Goal: Task Accomplishment & Management: Manage account settings

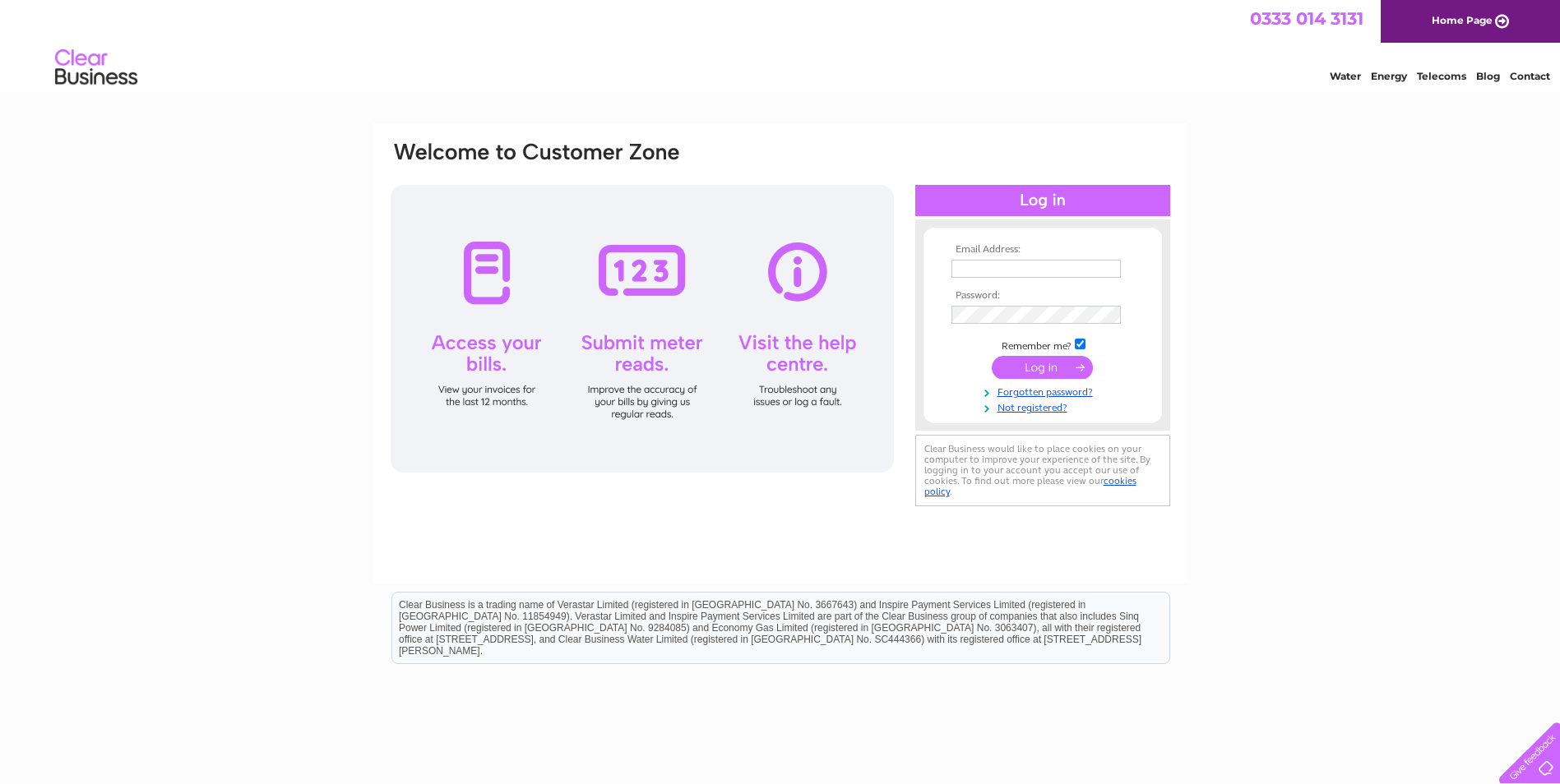
type input "[EMAIL_ADDRESS][DOMAIN_NAME]"
click at [1037, 362] on input "submit" at bounding box center [1043, 368] width 101 height 23
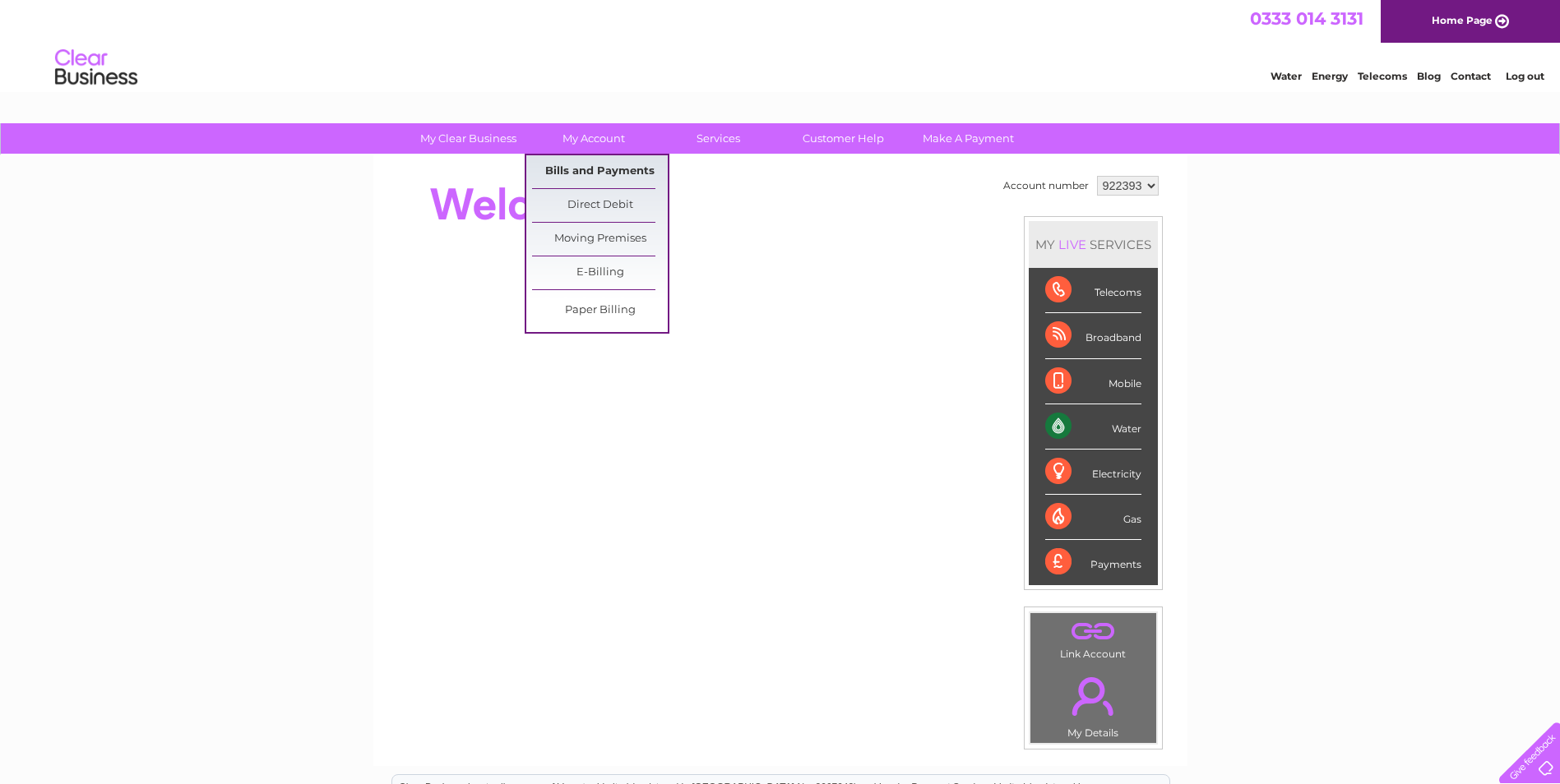
click at [587, 173] on link "Bills and Payments" at bounding box center [600, 172] width 136 height 33
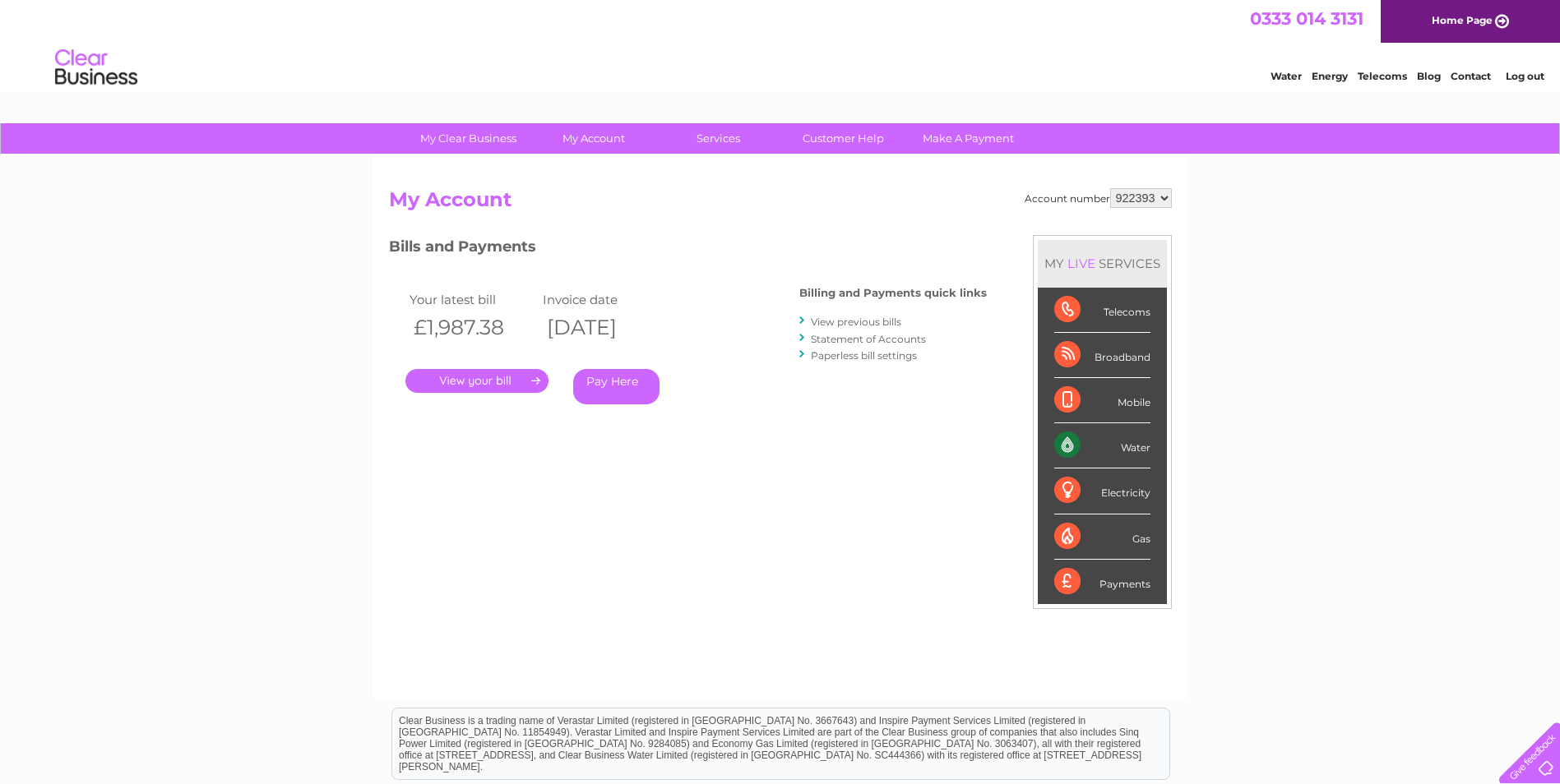
click at [499, 383] on link "." at bounding box center [477, 381] width 143 height 23
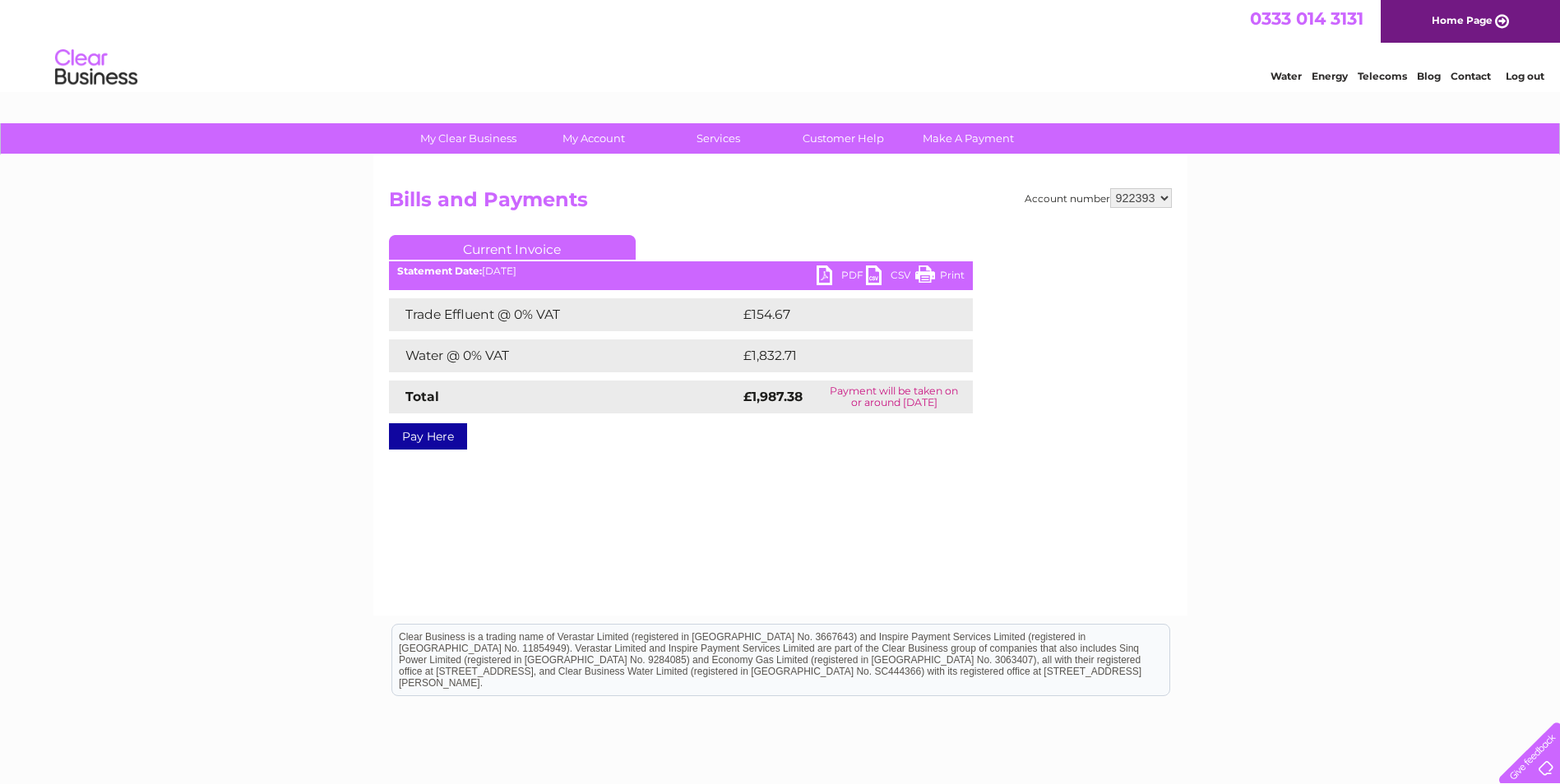
click at [824, 277] on link "PDF" at bounding box center [841, 277] width 50 height 23
